Goal: Find specific page/section: Find specific page/section

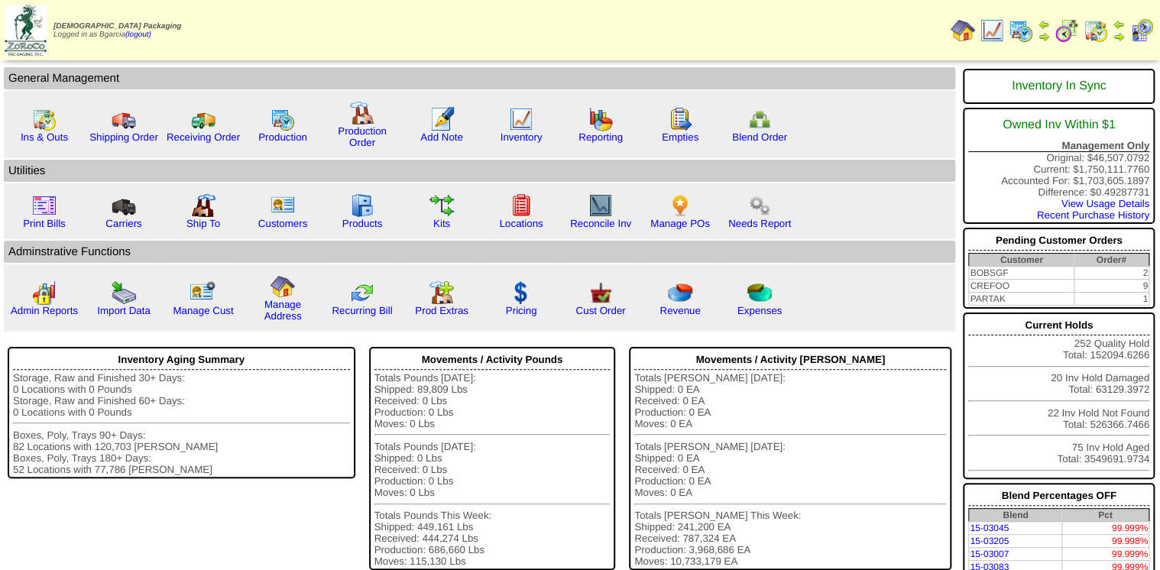
click at [1067, 32] on img at bounding box center [1067, 30] width 24 height 24
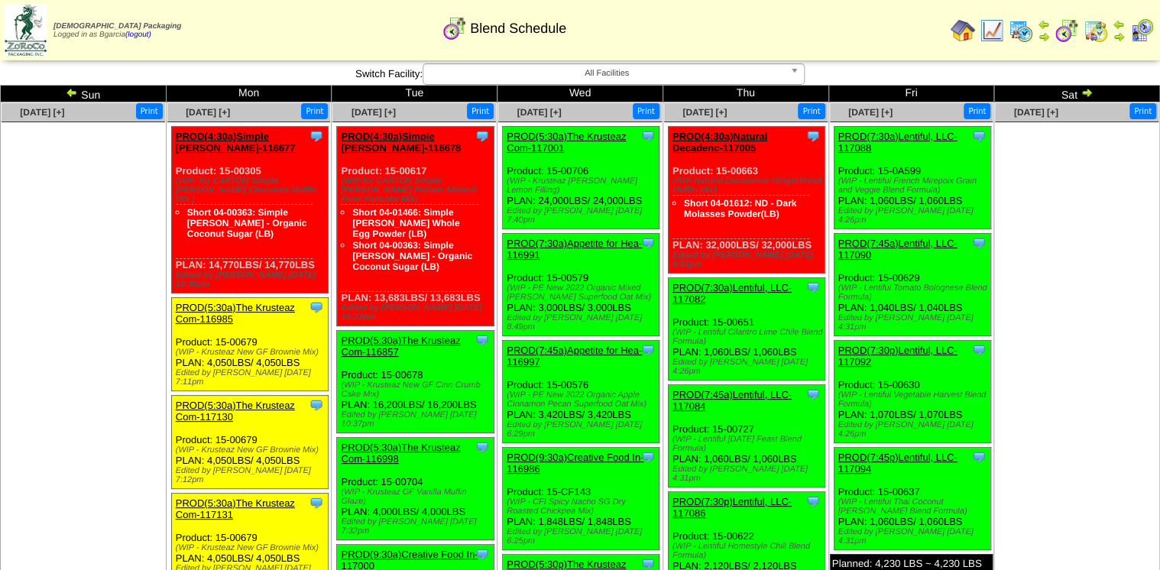
click at [71, 88] on img at bounding box center [72, 92] width 12 height 12
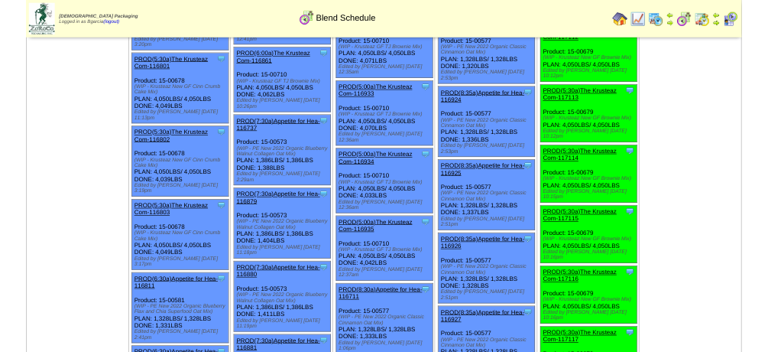
scroll to position [1310, 0]
